Goal: Information Seeking & Learning: Learn about a topic

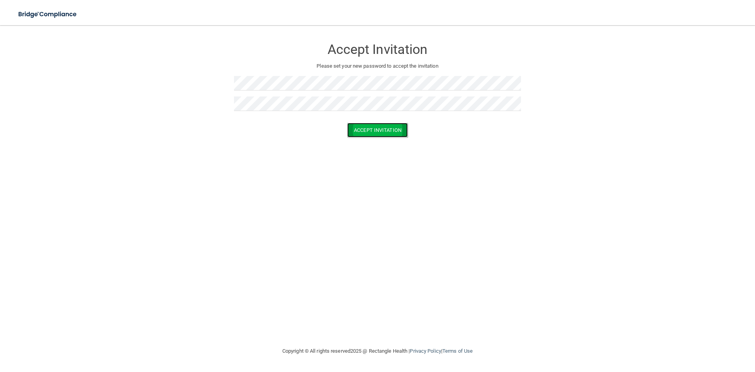
click at [384, 130] on button "Accept Invitation" at bounding box center [377, 130] width 61 height 15
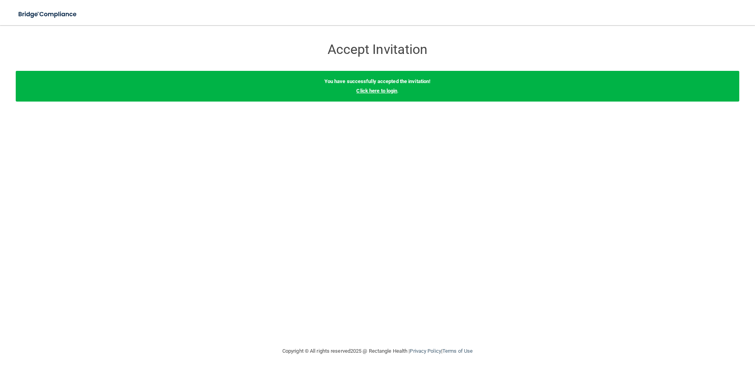
click at [370, 92] on link "Click here to login" at bounding box center [376, 91] width 41 height 6
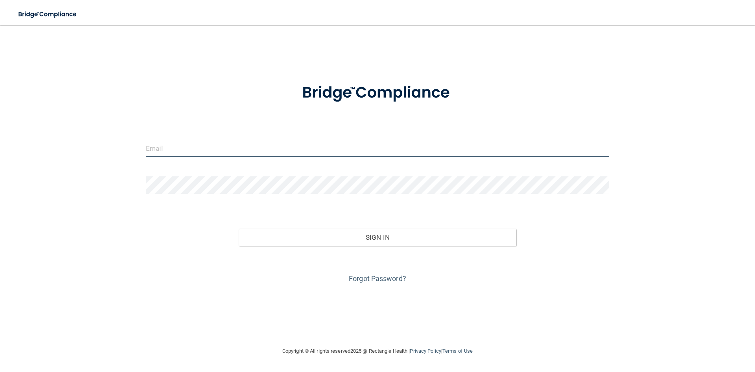
click at [232, 149] on input "email" at bounding box center [377, 148] width 463 height 18
type input "[EMAIL_ADDRESS][DOMAIN_NAME]"
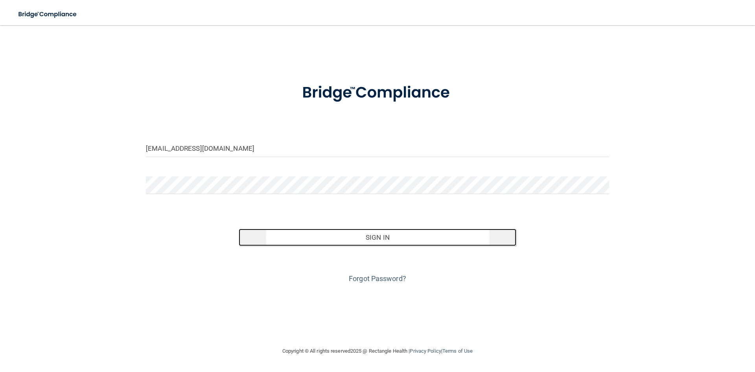
click at [377, 239] on button "Sign In" at bounding box center [378, 236] width 278 height 17
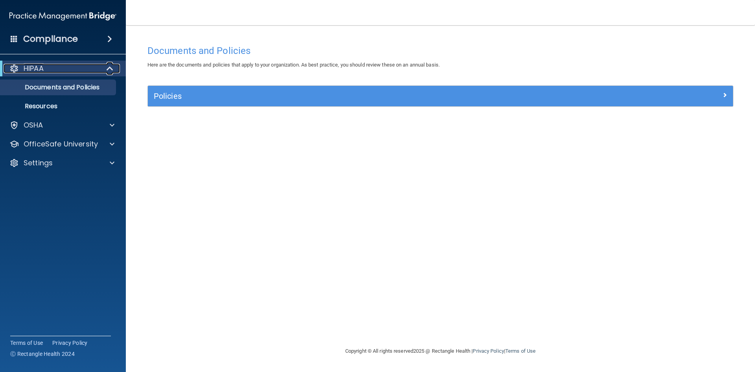
click at [101, 64] on div at bounding box center [110, 68] width 19 height 9
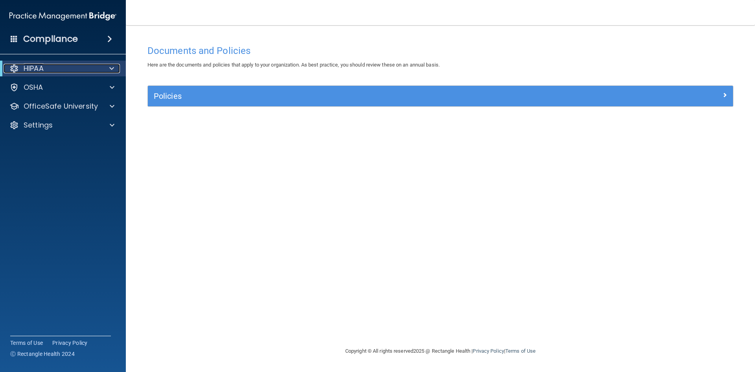
click at [101, 64] on div at bounding box center [110, 68] width 19 height 9
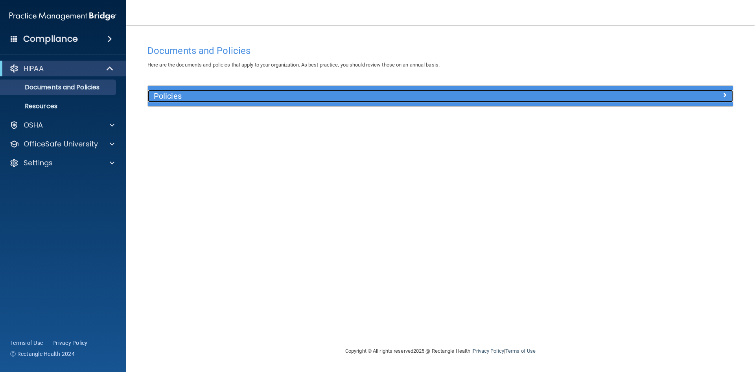
click at [189, 95] on h5 "Policies" at bounding box center [367, 96] width 427 height 9
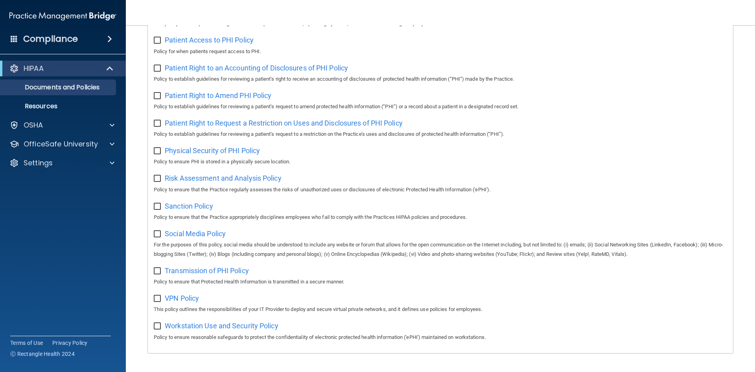
scroll to position [417, 0]
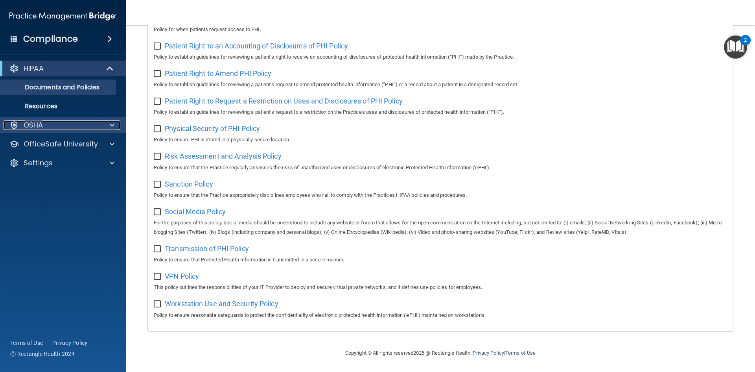
click at [47, 124] on div "OSHA" at bounding box center [52, 124] width 97 height 9
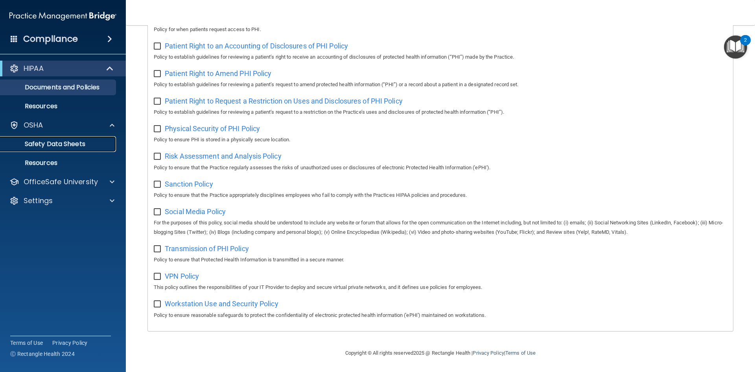
click at [57, 148] on p "Safety Data Sheets" at bounding box center [58, 144] width 107 height 8
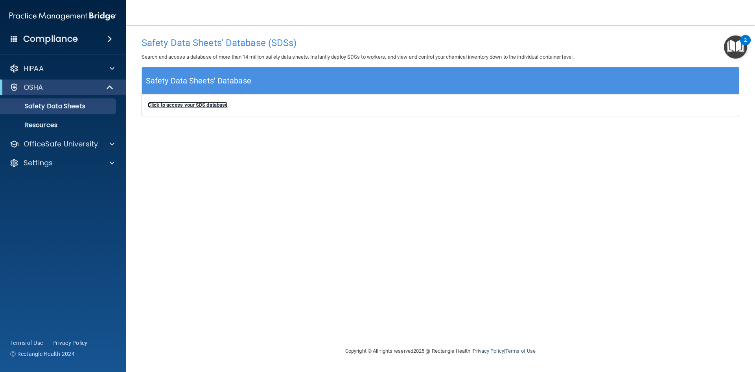
click at [198, 104] on b "Click to access your SDS database" at bounding box center [188, 105] width 80 height 6
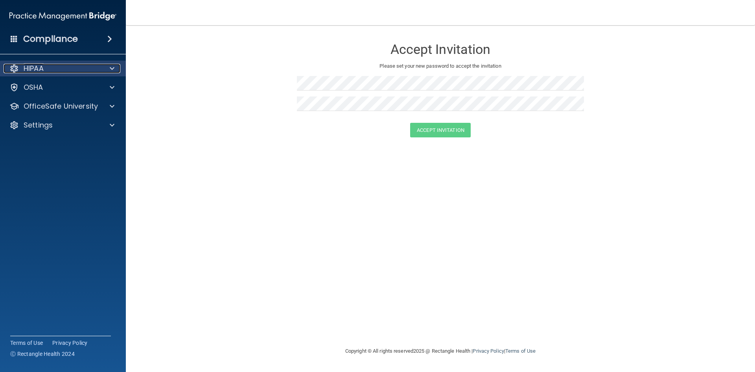
click at [110, 68] on span at bounding box center [112, 68] width 5 height 9
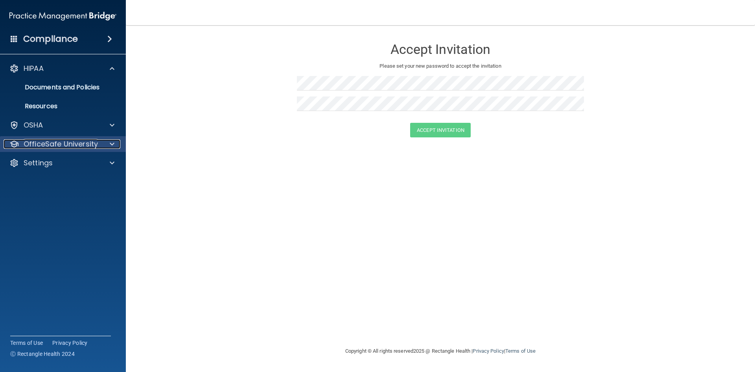
click at [114, 146] on span at bounding box center [112, 143] width 5 height 9
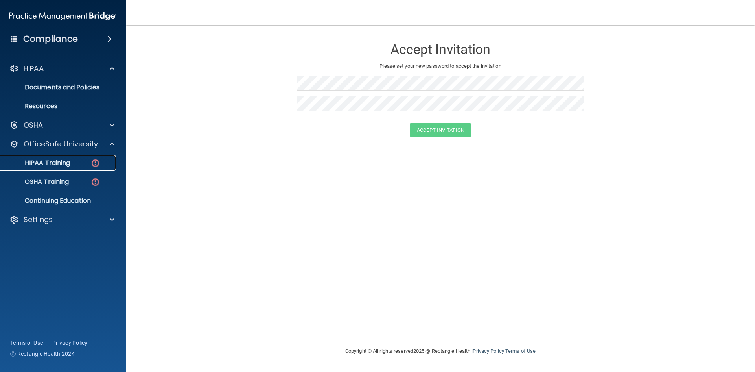
click at [59, 161] on p "HIPAA Training" at bounding box center [37, 163] width 65 height 8
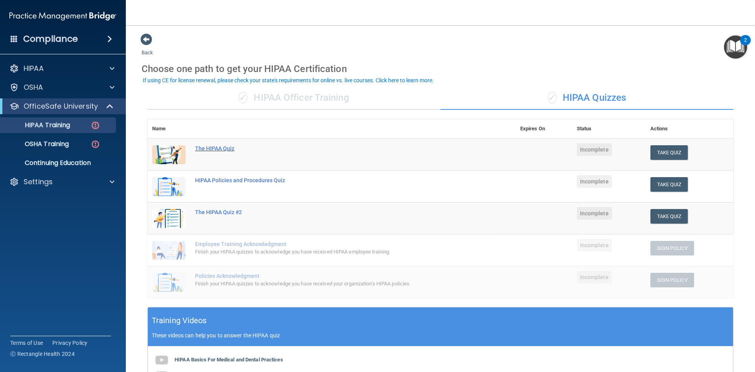
click at [221, 147] on div "The HIPAA Quiz" at bounding box center [335, 148] width 281 height 6
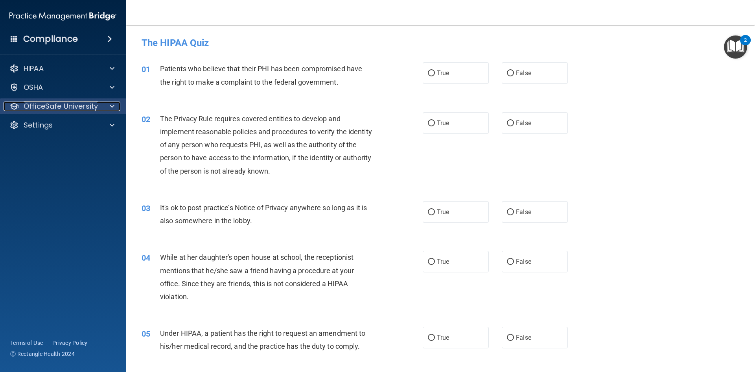
click at [90, 108] on p "OfficeSafe University" at bounding box center [61, 105] width 74 height 9
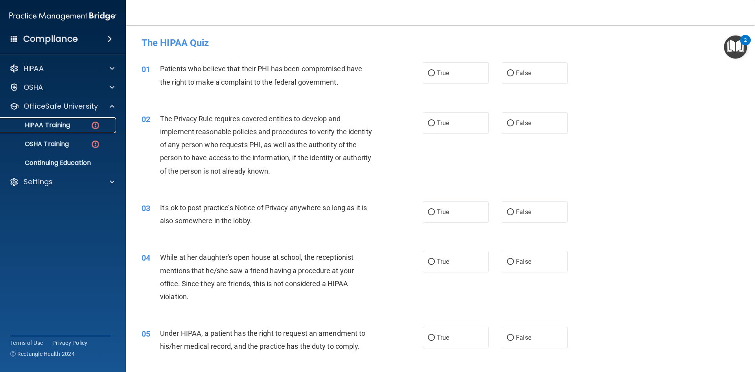
click at [89, 127] on div "HIPAA Training" at bounding box center [58, 125] width 107 height 8
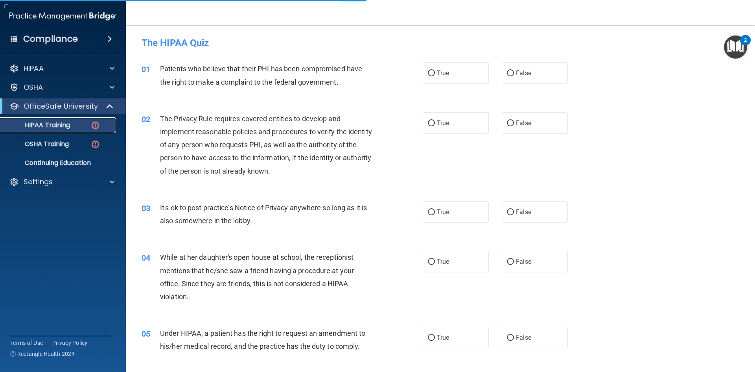
click at [94, 125] on img at bounding box center [95, 125] width 10 height 10
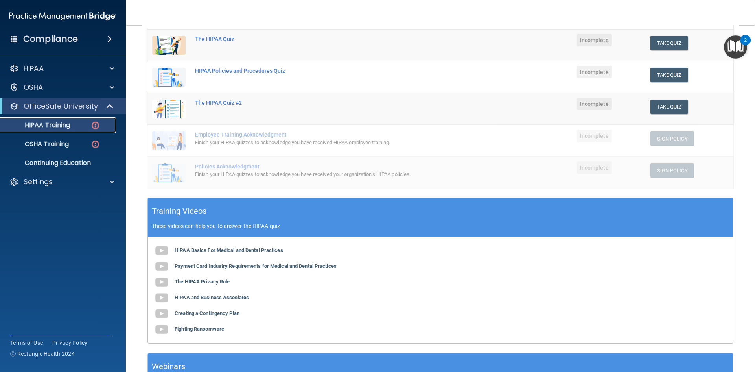
scroll to position [118, 0]
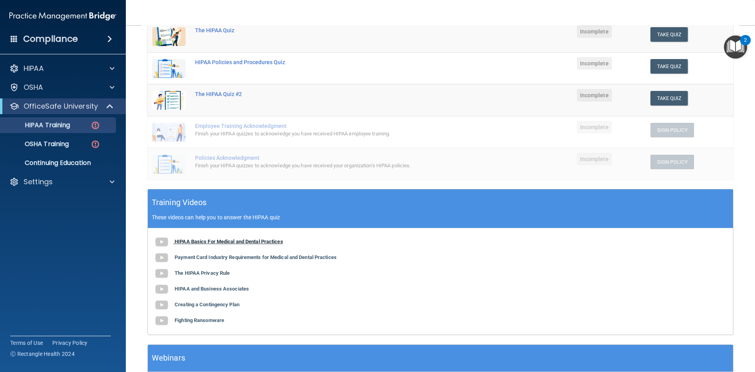
click at [204, 241] on b "HIPAA Basics For Medical and Dental Practices" at bounding box center [229, 241] width 109 height 6
